Goal: Transaction & Acquisition: Subscribe to service/newsletter

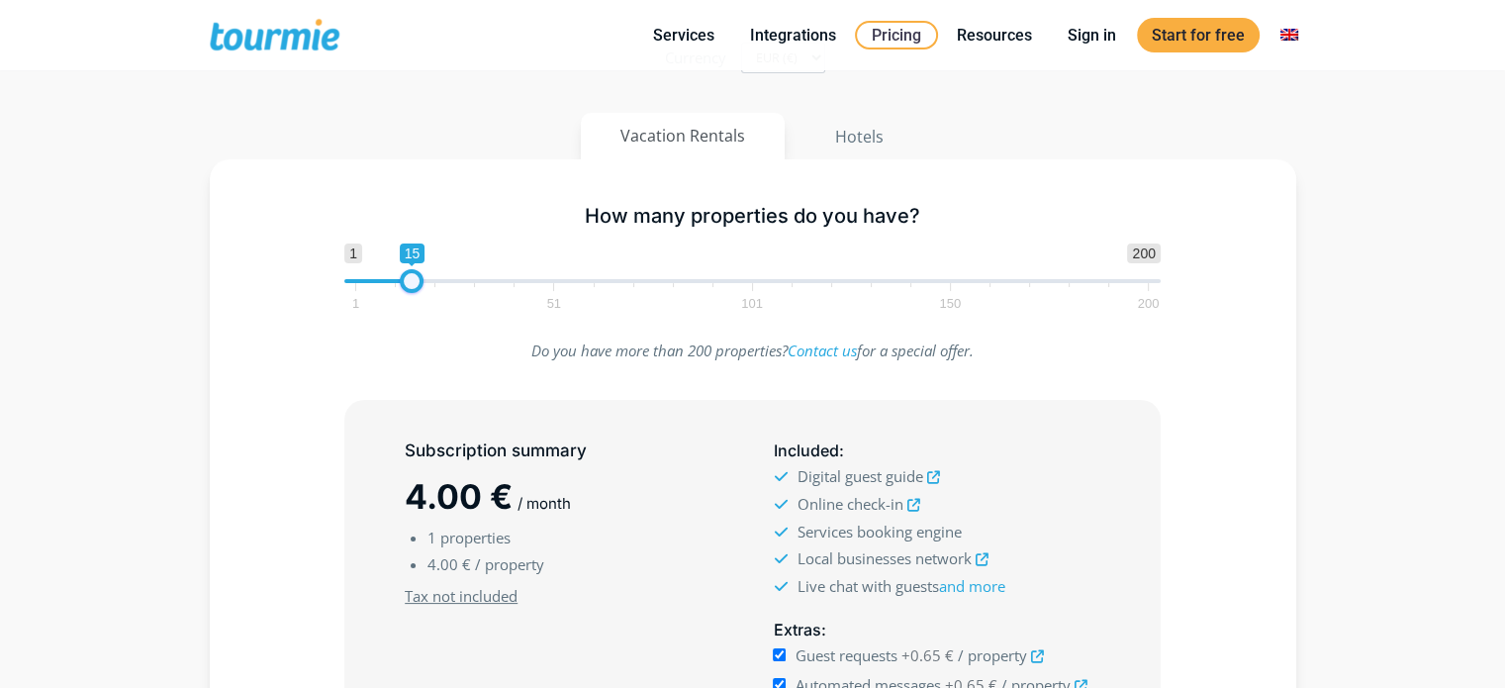
scroll to position [398, 0]
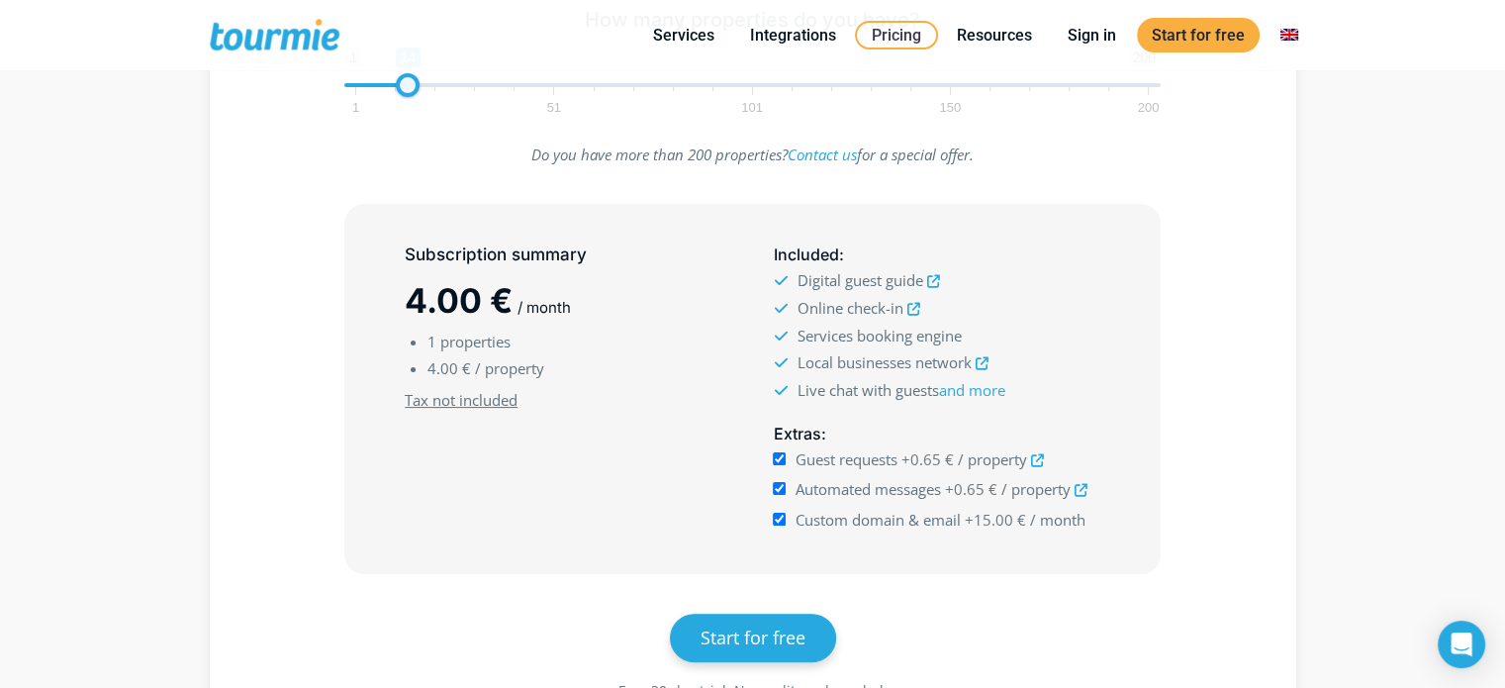
drag, startPoint x: 364, startPoint y: 273, endPoint x: 412, endPoint y: 282, distance: 48.3
click at [412, 282] on div "How many properties do you have? 1 200 0 0 14 1 51 101 150 200 14 Do you have m…" at bounding box center [753, 358] width 1086 height 790
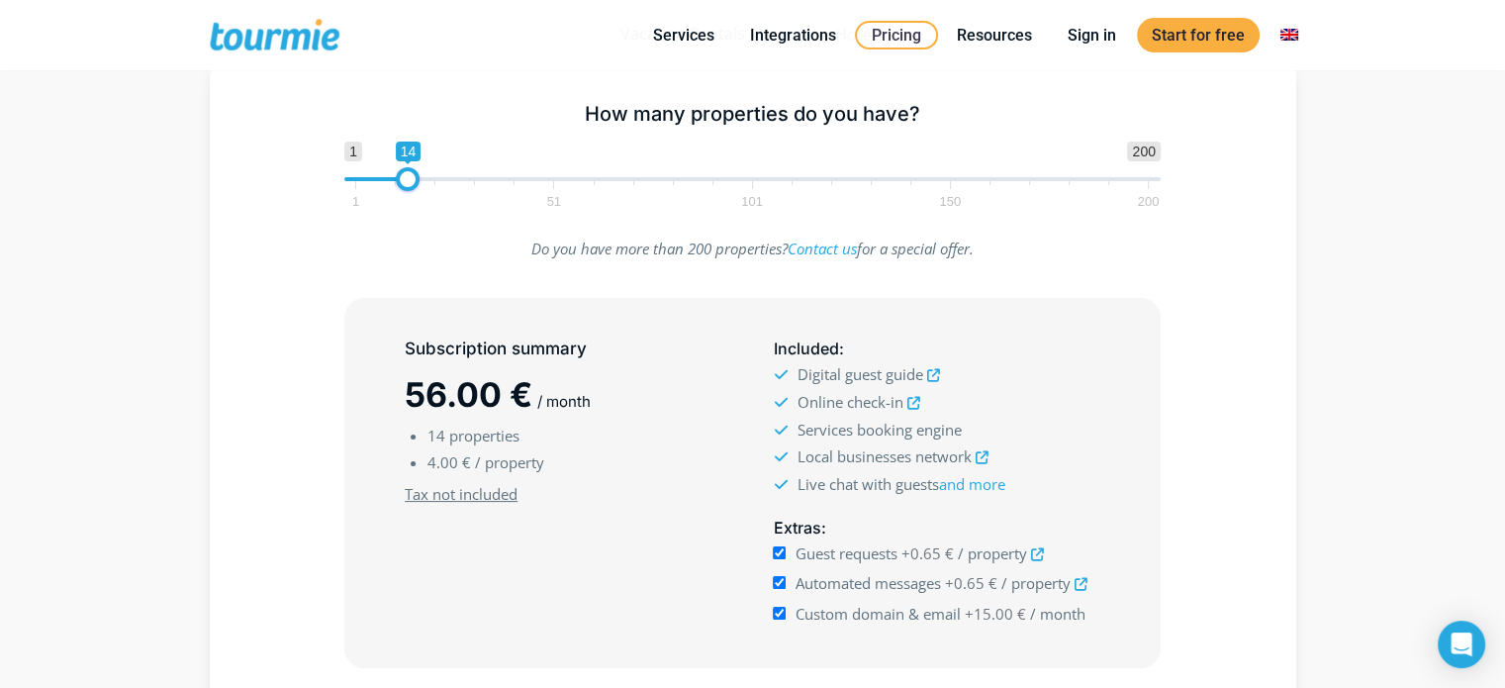
scroll to position [301, 0]
type input "9"
drag, startPoint x: 404, startPoint y: 186, endPoint x: 384, endPoint y: 184, distance: 19.9
click at [384, 184] on span at bounding box center [388, 182] width 24 height 24
click at [784, 609] on input "Custom domain & email +15.00 € / month" at bounding box center [779, 615] width 13 height 13
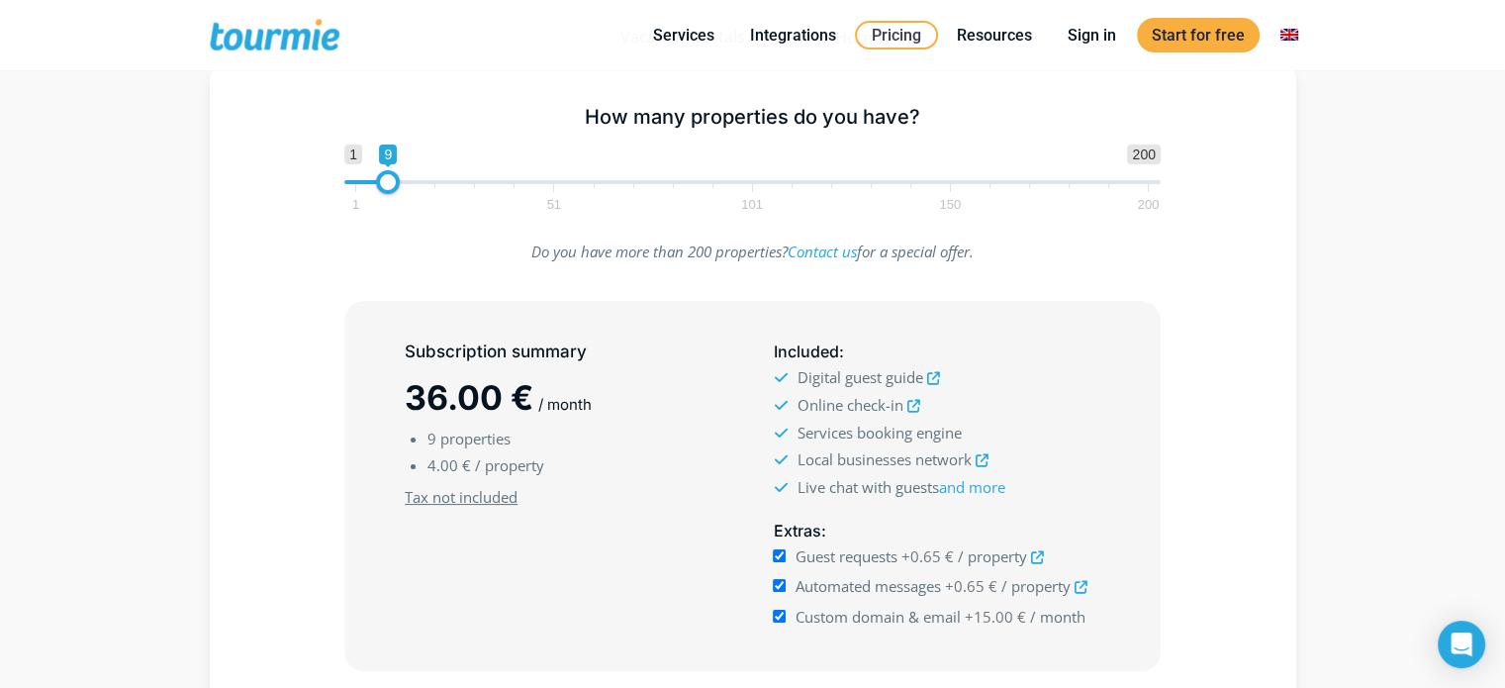
checkbox input "false"
click at [773, 582] on input "Automated messages +0.65 € / property" at bounding box center [779, 585] width 13 height 13
checkbox input "false"
click at [776, 551] on input "Guest requests +0.65 € / property" at bounding box center [779, 555] width 13 height 13
click at [777, 553] on input "Guest requests +0.65 € / property" at bounding box center [779, 555] width 13 height 13
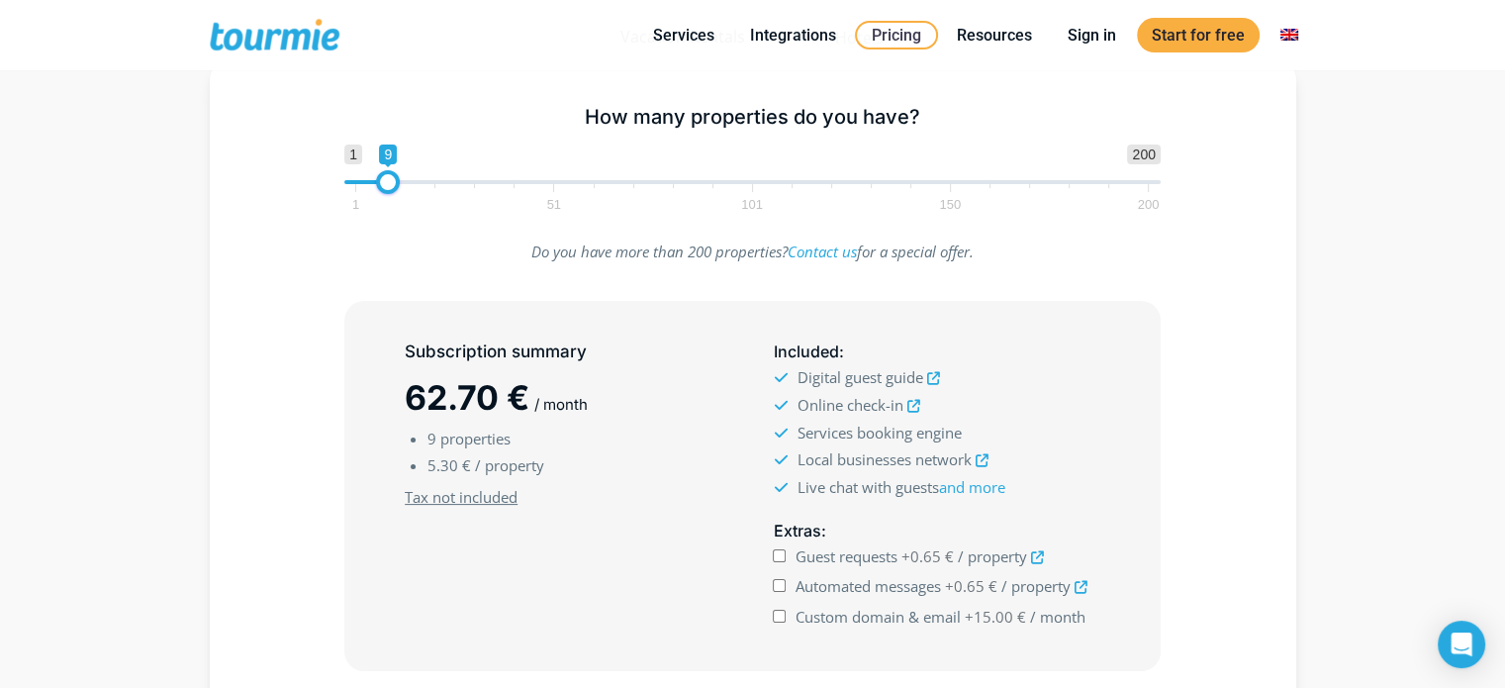
checkbox input "true"
click at [776, 581] on input "Automated messages +0.65 € / property" at bounding box center [779, 585] width 13 height 13
checkbox input "true"
click at [780, 558] on input "Guest requests +0.65 € / property" at bounding box center [779, 555] width 13 height 13
click at [777, 555] on input "Guest requests +0.65 € / property" at bounding box center [779, 555] width 13 height 13
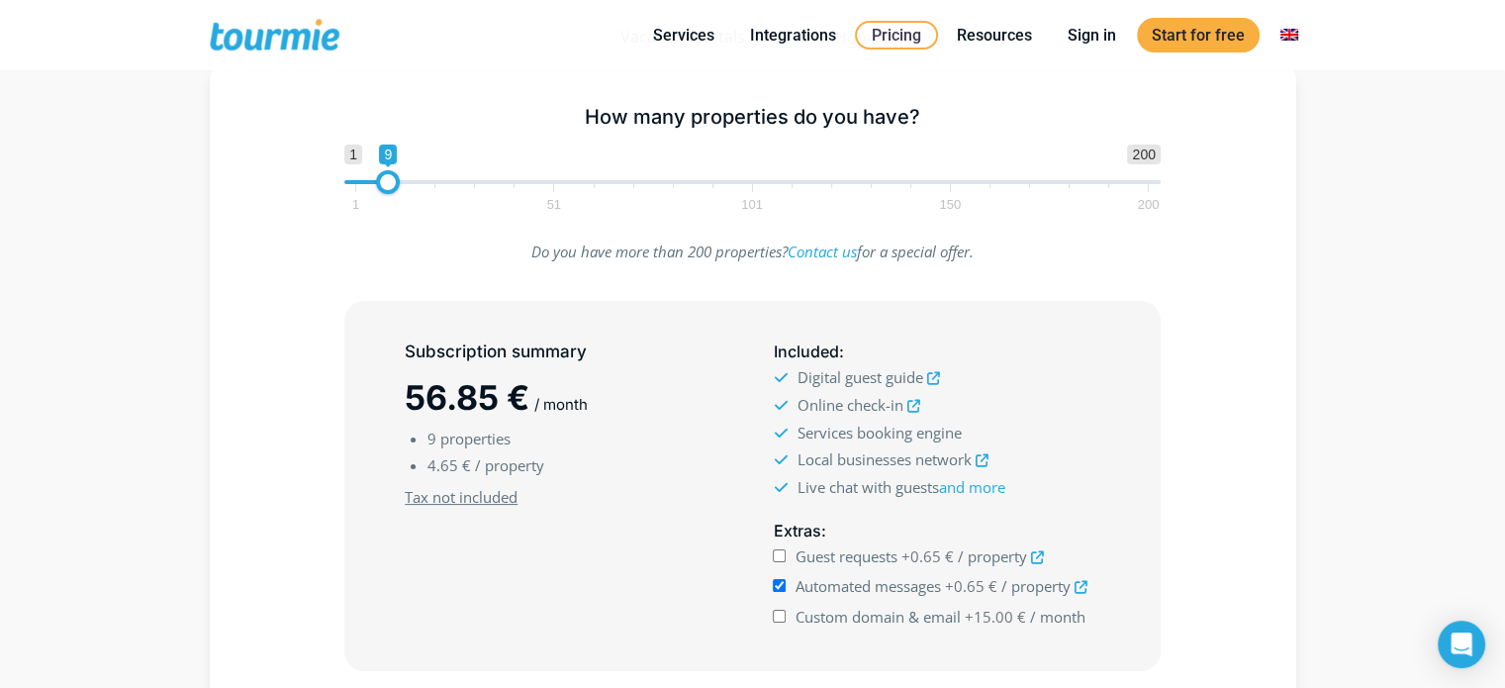
checkbox input "true"
click at [776, 612] on input "Custom domain & email +15.00 € / month" at bounding box center [779, 615] width 13 height 13
checkbox input "true"
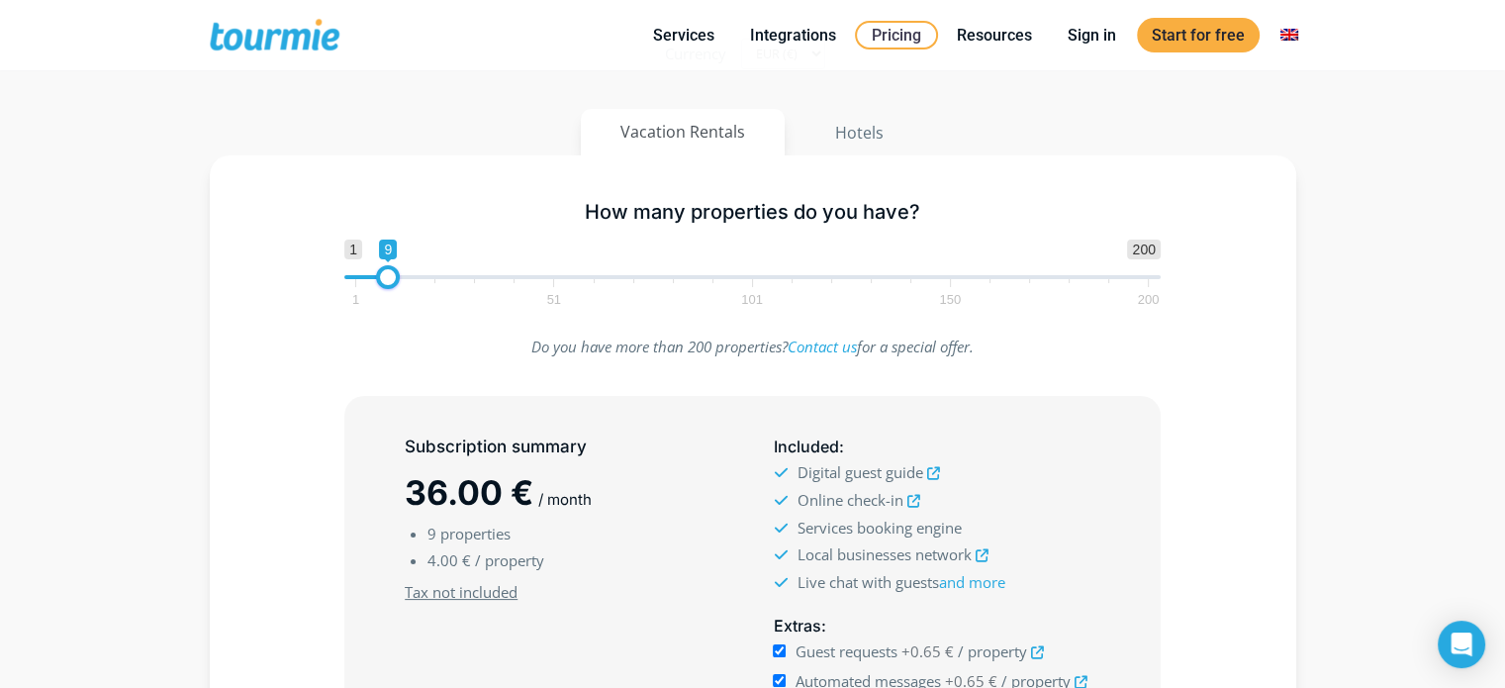
scroll to position [206, 0]
click at [853, 116] on button "Hotels" at bounding box center [859, 132] width 130 height 47
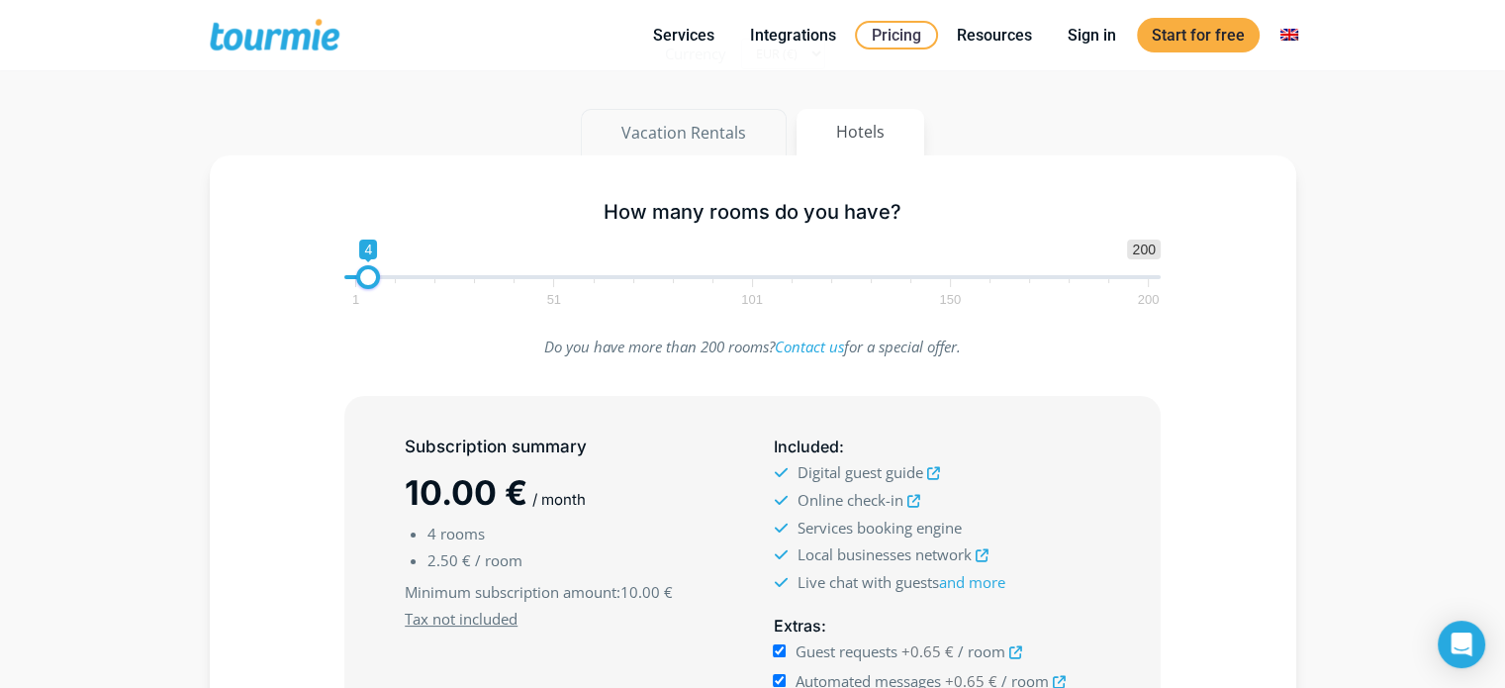
click at [709, 126] on button "Vacation Rentals" at bounding box center [684, 132] width 206 height 47
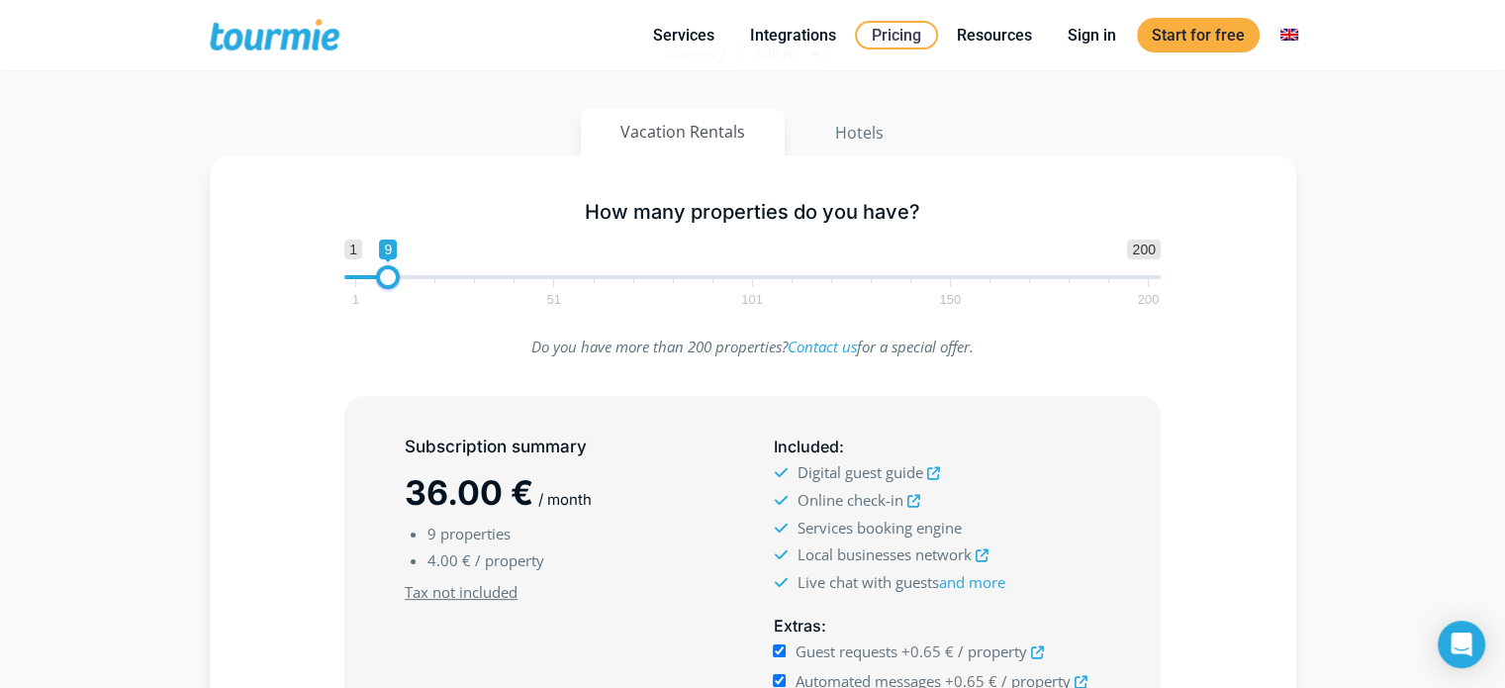
click at [408, 324] on div "How many properties do you have? 1 200 0 0 9 1 51 101 150 200 9 Do you have mor…" at bounding box center [753, 550] width 1086 height 790
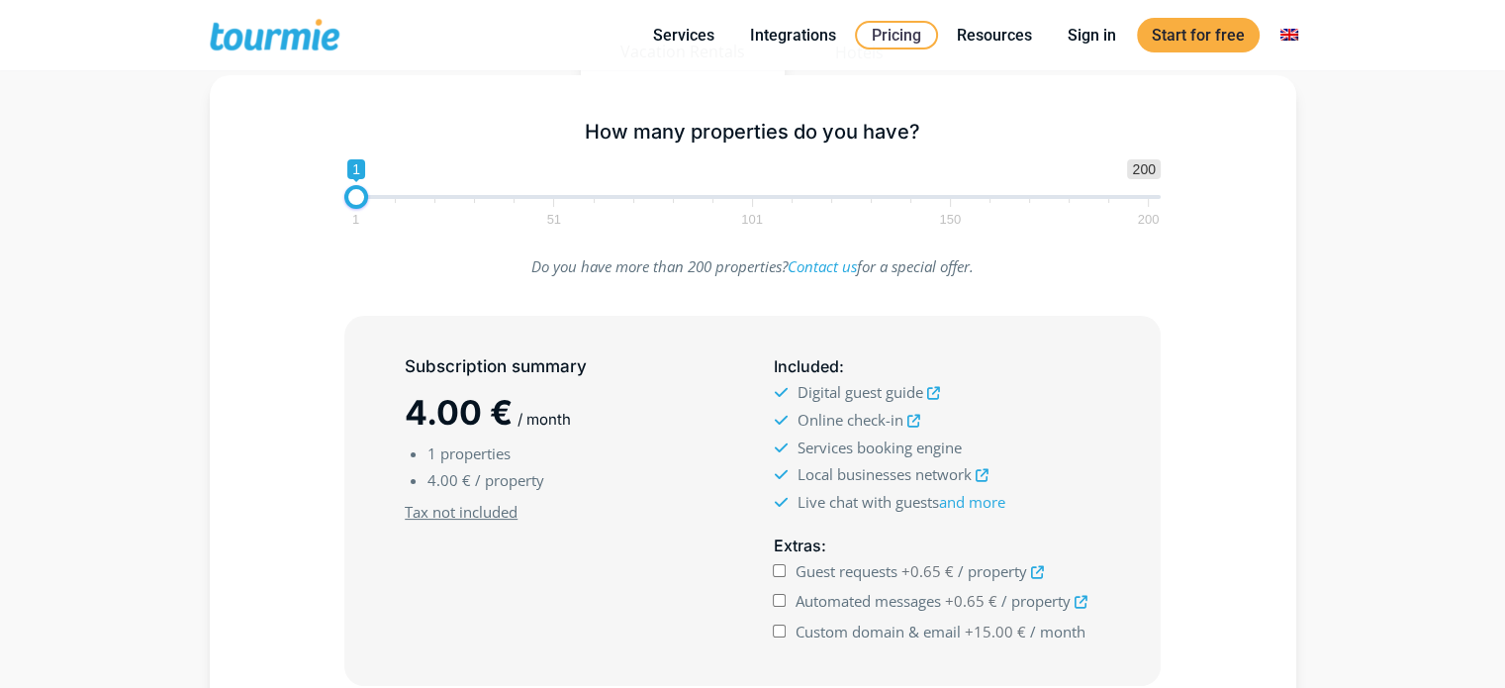
drag, startPoint x: 368, startPoint y: 193, endPoint x: 382, endPoint y: 195, distance: 14.0
click at [382, 195] on span "1 200 0 0 1 1 51 101 150 200" at bounding box center [752, 191] width 816 height 64
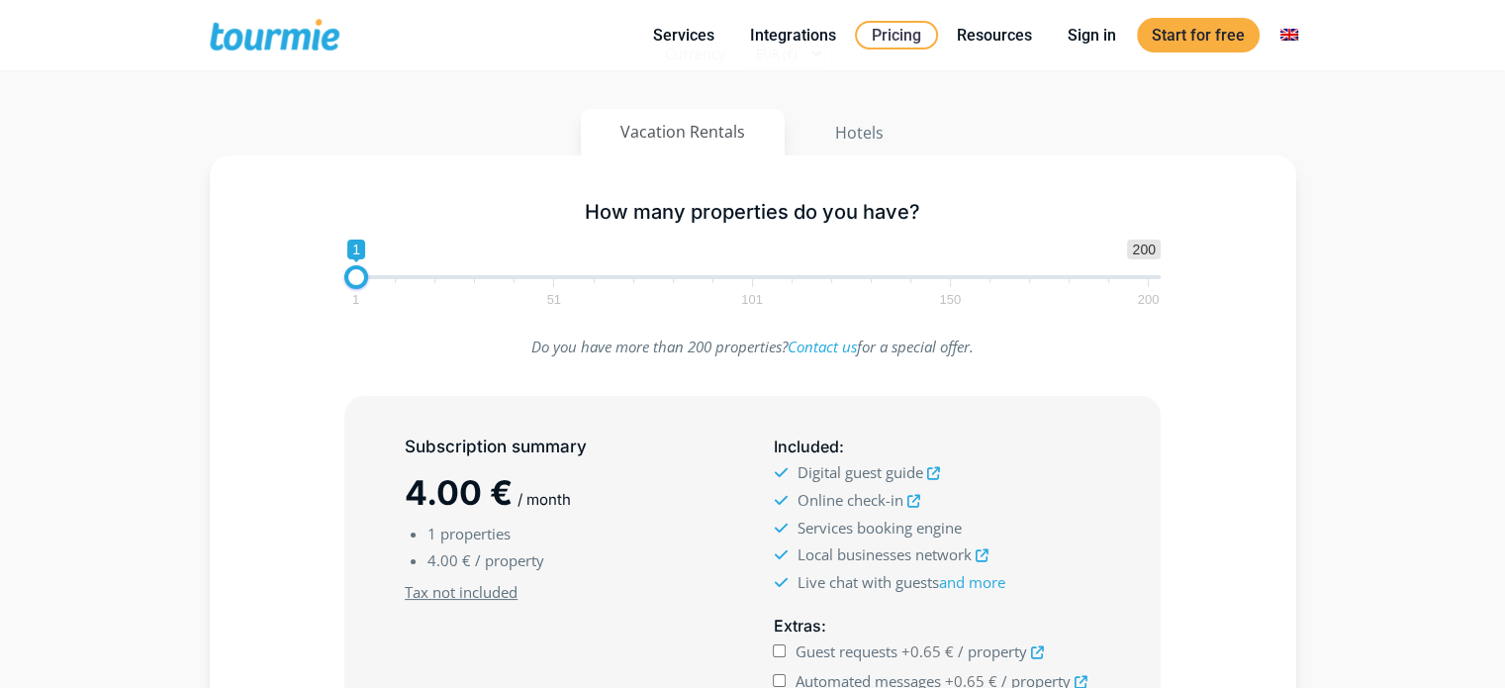
drag, startPoint x: 355, startPoint y: 193, endPoint x: 371, endPoint y: 196, distance: 16.1
click at [371, 196] on div "How many properties do you have? 1 200 0 0 1 1 51 101 150 200 1" at bounding box center [753, 249] width 858 height 129
type input "9"
drag, startPoint x: 378, startPoint y: 277, endPoint x: 393, endPoint y: 278, distance: 14.9
click at [393, 278] on span at bounding box center [388, 277] width 24 height 24
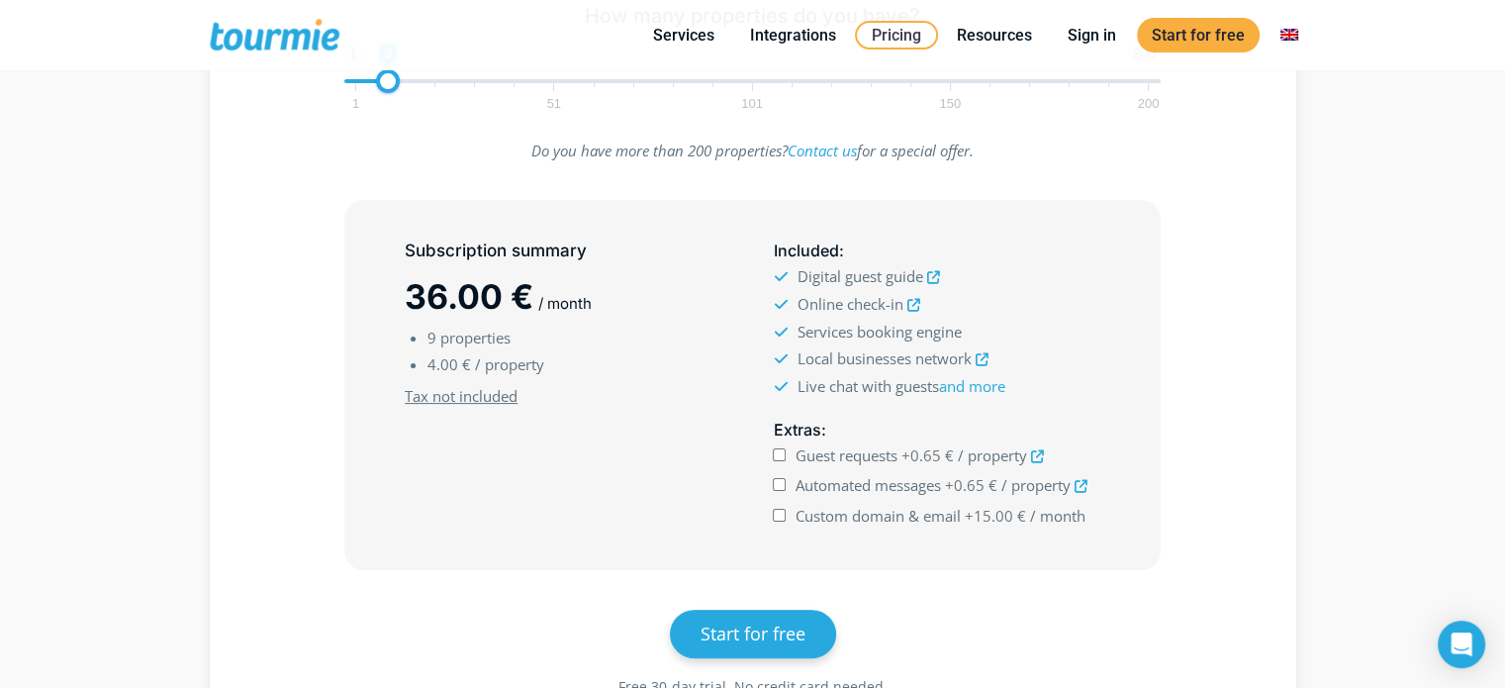
scroll to position [408, 0]
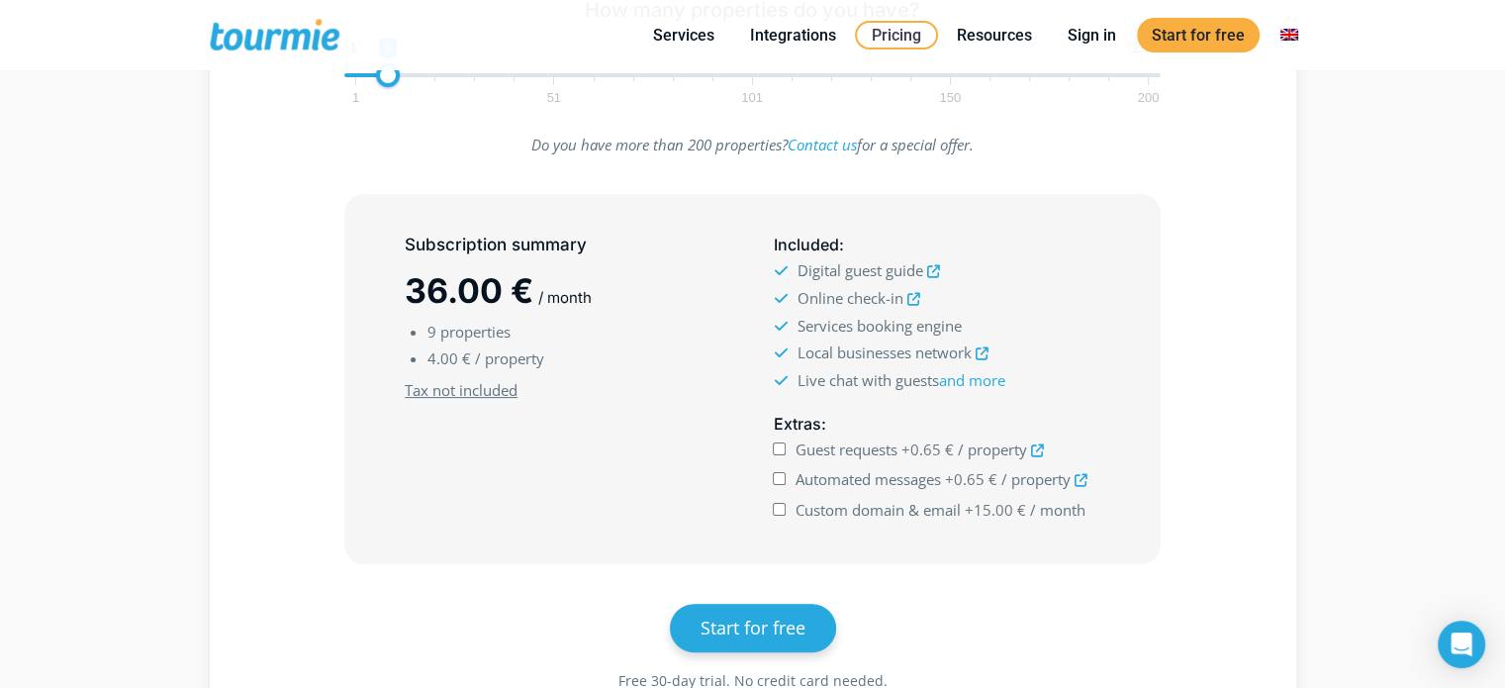
click at [776, 445] on input "Guest requests +0.65 € / property" at bounding box center [779, 448] width 13 height 13
checkbox input "true"
click at [775, 474] on input "Automated messages +0.65 € / property" at bounding box center [779, 478] width 13 height 13
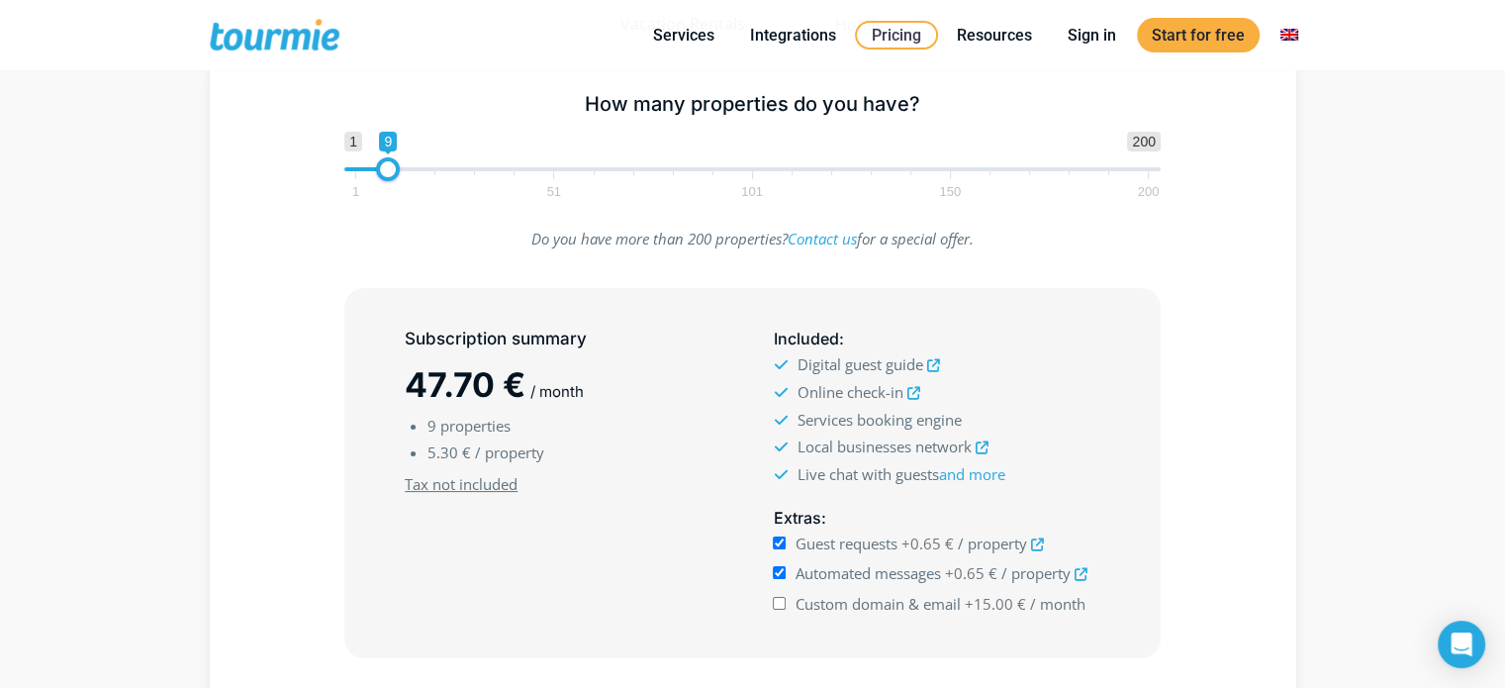
scroll to position [313, 0]
click at [780, 569] on input "Automated messages +0.65 € / property" at bounding box center [779, 573] width 13 height 13
checkbox input "false"
click at [775, 546] on input "Guest requests +0.65 € / property" at bounding box center [779, 543] width 13 height 13
checkbox input "false"
